Goal: Information Seeking & Learning: Learn about a topic

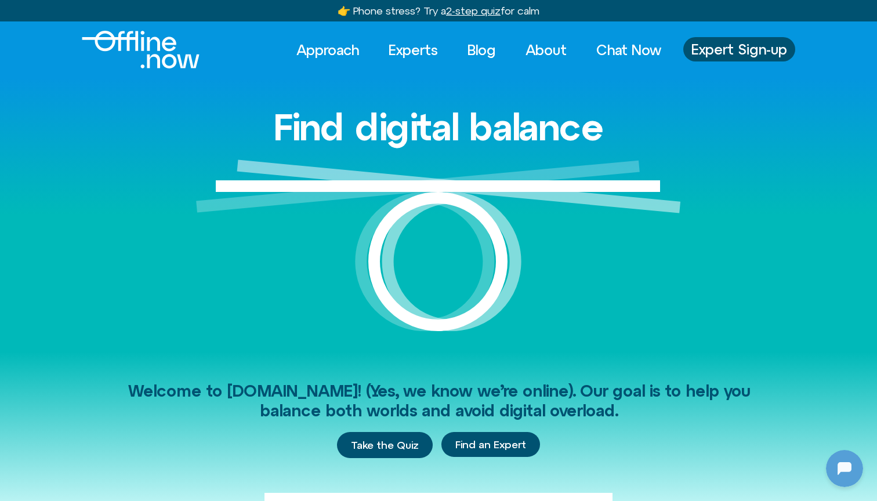
scroll to position [357, 0]
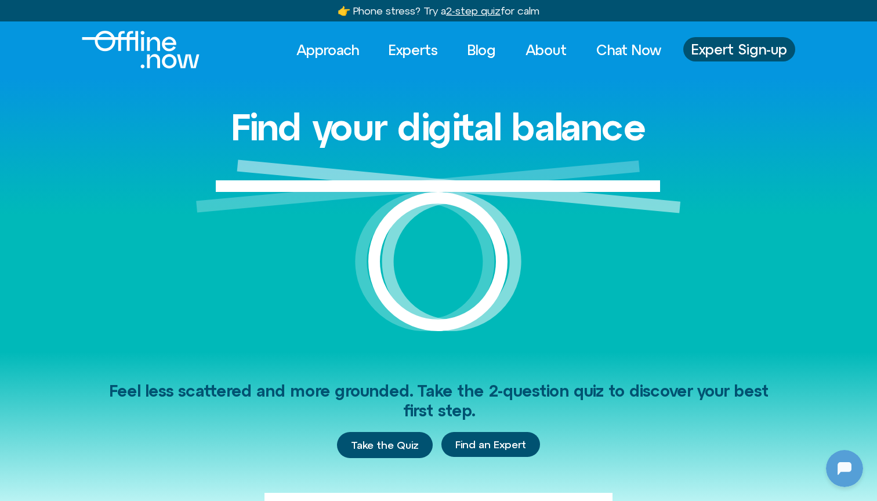
scroll to position [1219, 0]
click at [472, 54] on link "Blog" at bounding box center [481, 50] width 49 height 26
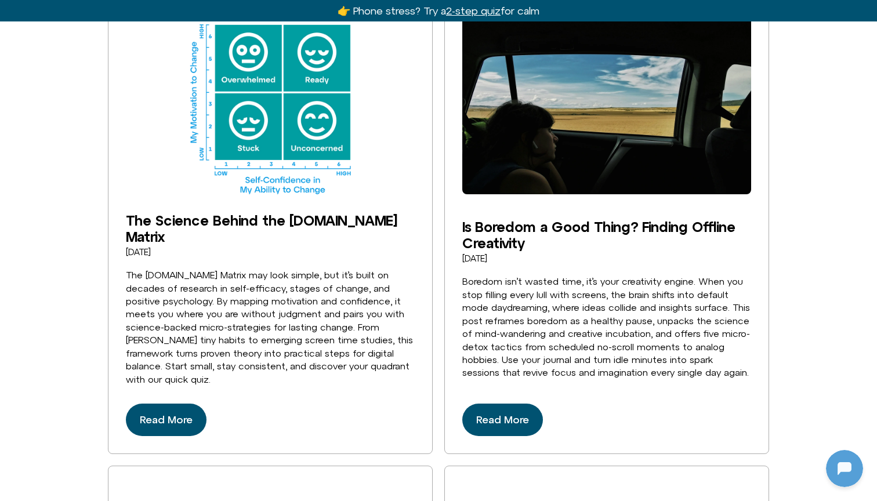
scroll to position [953, 0]
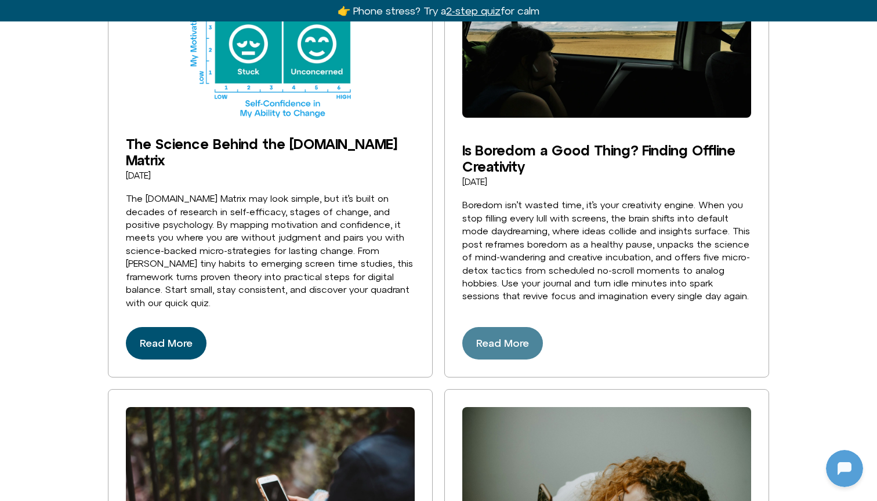
click at [505, 334] on span "Read More" at bounding box center [502, 343] width 53 height 19
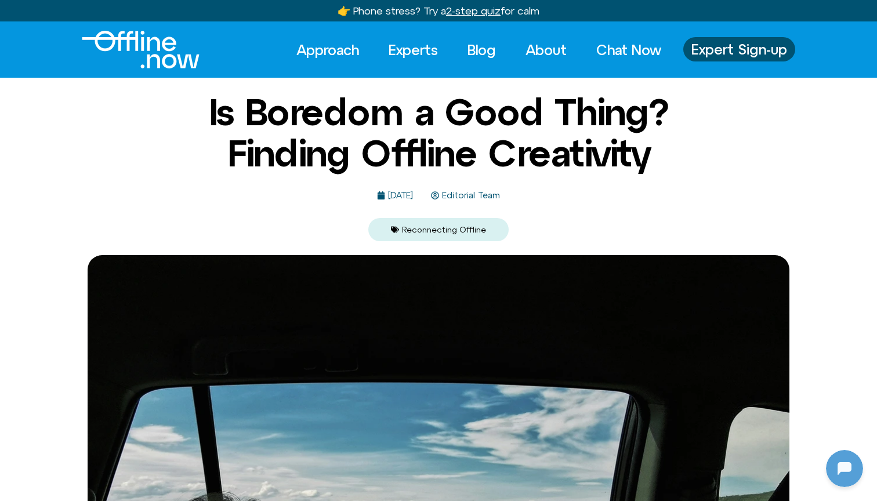
click at [462, 228] on link "Reconnecting Offline" at bounding box center [444, 229] width 84 height 9
